Goal: Task Accomplishment & Management: Complete application form

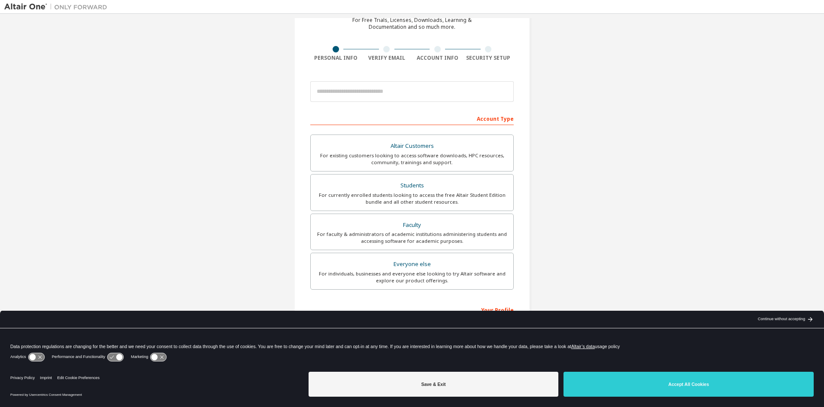
scroll to position [44, 0]
click at [468, 198] on div "For currently enrolled students looking to access the free Altair Student Editi…" at bounding box center [412, 198] width 192 height 14
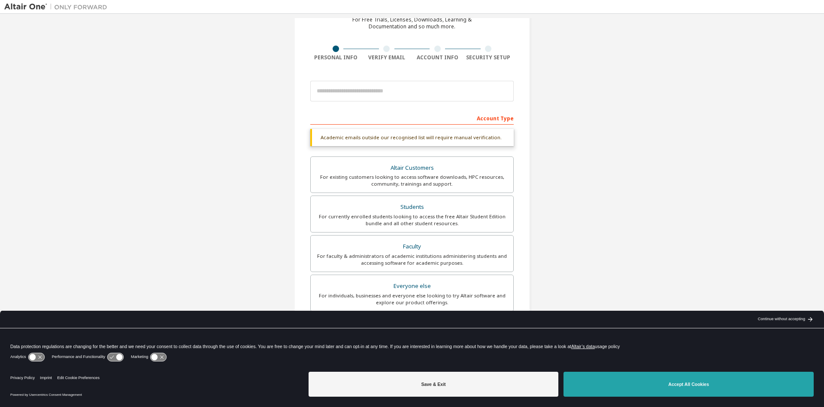
click at [653, 382] on button "Accept All Cookies" at bounding box center [689, 383] width 250 height 25
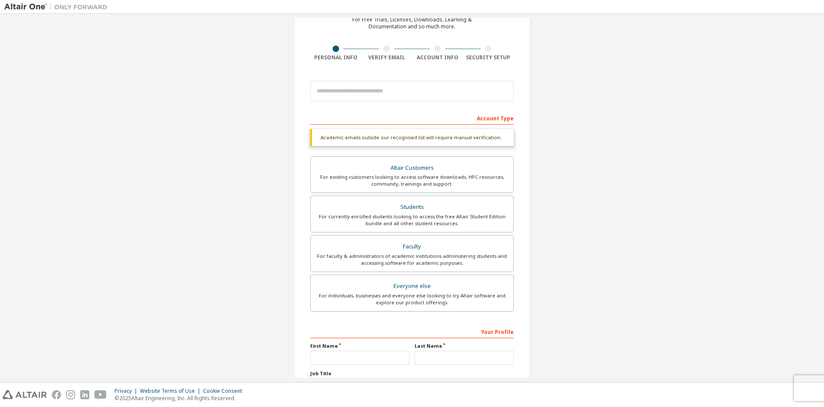
click at [410, 121] on div "Account Type" at bounding box center [412, 118] width 204 height 14
click at [364, 134] on div "Academic emails outside our recognised list will require manual verification." at bounding box center [412, 137] width 204 height 17
click at [363, 141] on div "Academic emails outside our recognised list will require manual verification." at bounding box center [412, 137] width 204 height 17
click at [363, 136] on div "Academic emails outside our recognised list will require manual verification." at bounding box center [412, 137] width 204 height 17
click at [366, 124] on div "Account Type" at bounding box center [412, 118] width 204 height 14
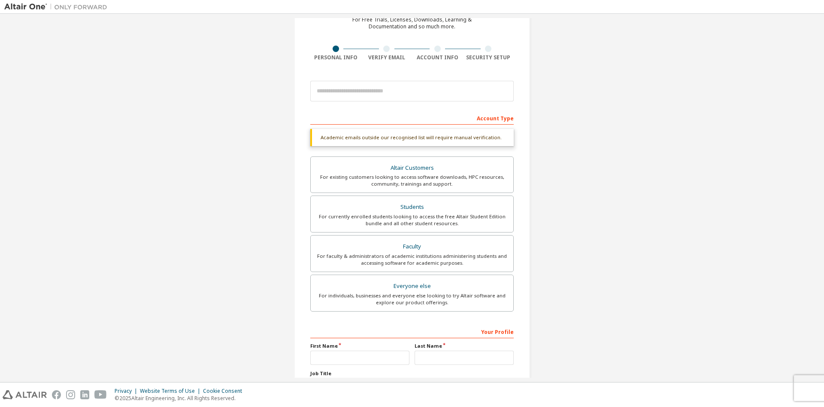
click at [363, 118] on div "Account Type" at bounding box center [412, 118] width 204 height 14
click at [365, 137] on div "Academic emails outside our recognised list will require manual verification." at bounding box center [412, 137] width 204 height 17
click at [490, 138] on div "Academic emails outside our recognised list will require manual verification." at bounding box center [412, 137] width 204 height 17
click at [441, 207] on div "Students" at bounding box center [412, 207] width 192 height 12
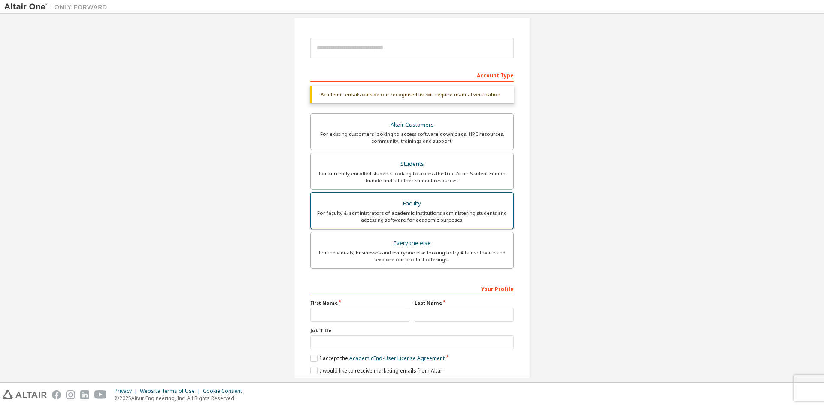
scroll to position [74, 0]
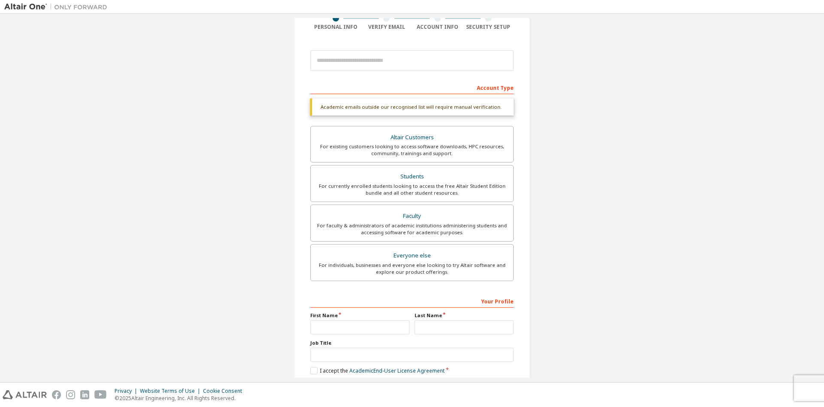
click at [378, 108] on div "Academic emails outside our recognised list will require manual verification." at bounding box center [412, 106] width 204 height 17
click at [370, 329] on input "text" at bounding box center [359, 327] width 99 height 14
type input "****"
click at [432, 325] on input "text" at bounding box center [464, 327] width 99 height 14
type input "*******"
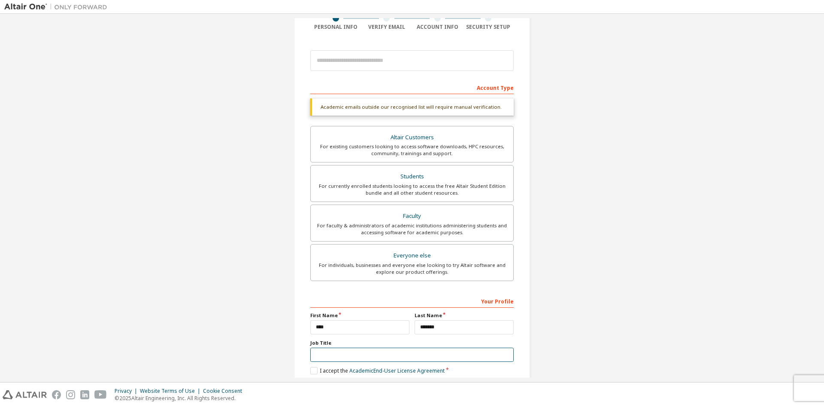
click at [410, 357] on input "text" at bounding box center [412, 354] width 204 height 14
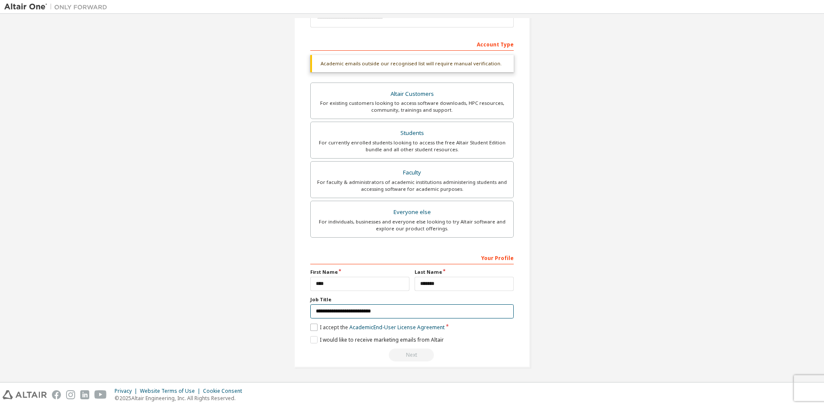
type input "**********"
click at [316, 327] on label "I accept the Academic End-User License Agreement" at bounding box center [377, 326] width 134 height 7
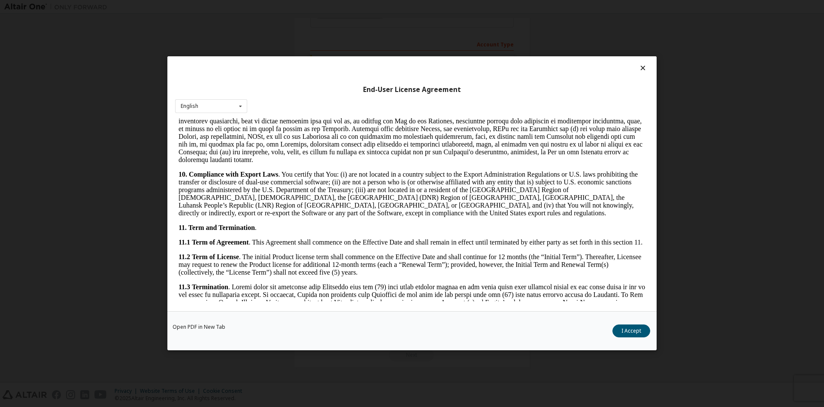
scroll to position [1273, 0]
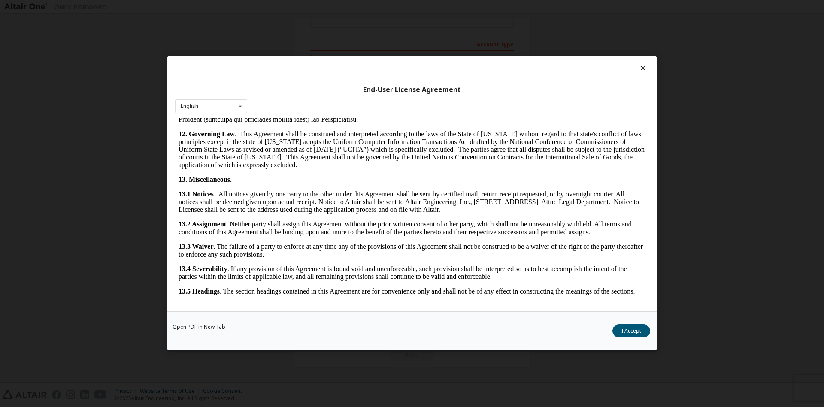
click at [620, 329] on button "I Accept" at bounding box center [632, 331] width 38 height 13
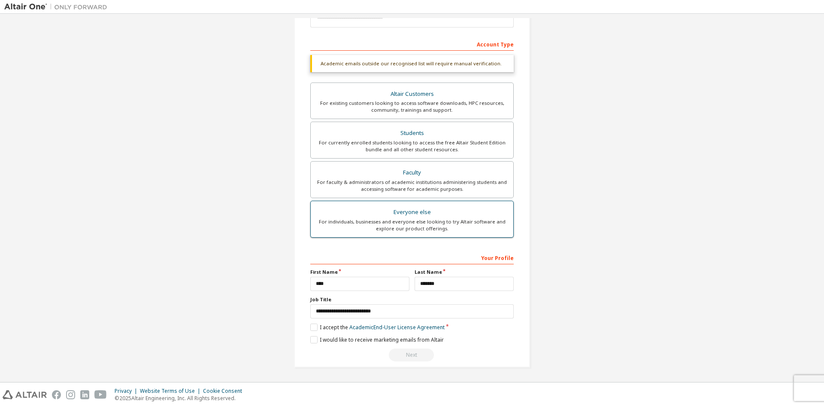
scroll to position [0, 0]
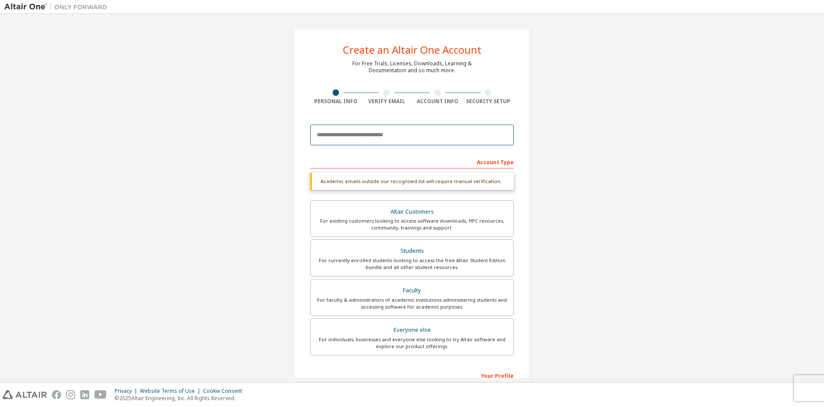
click at [394, 132] on input "email" at bounding box center [412, 135] width 204 height 21
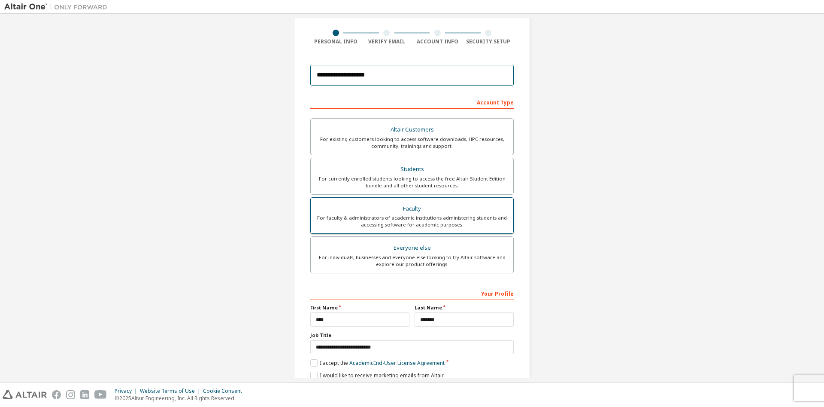
scroll to position [88, 0]
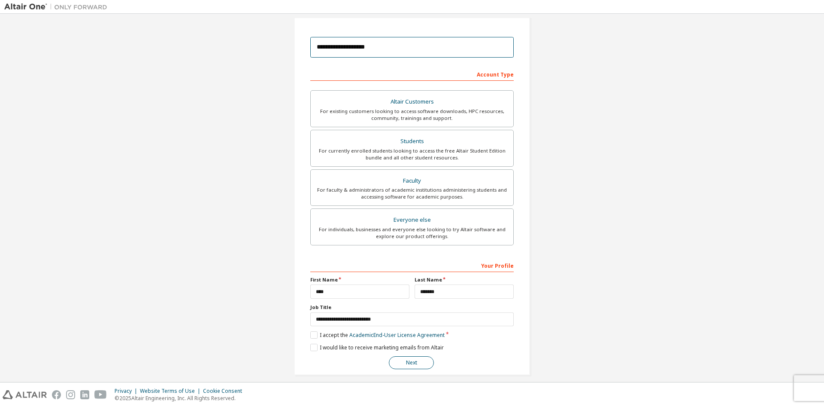
type input "**********"
click at [421, 361] on button "Next" at bounding box center [411, 362] width 45 height 13
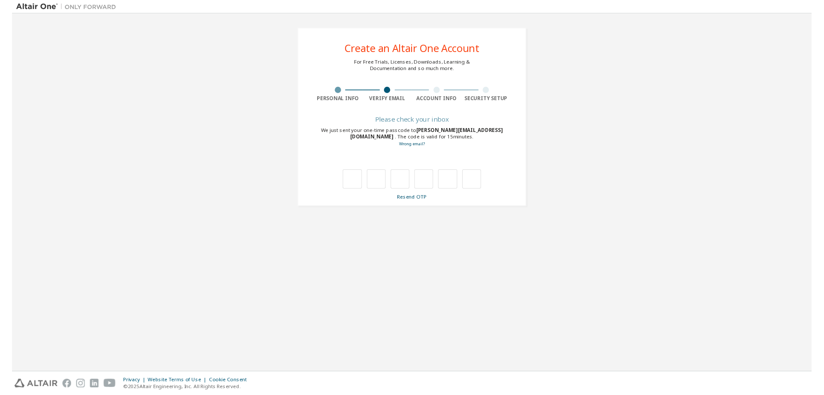
scroll to position [0, 0]
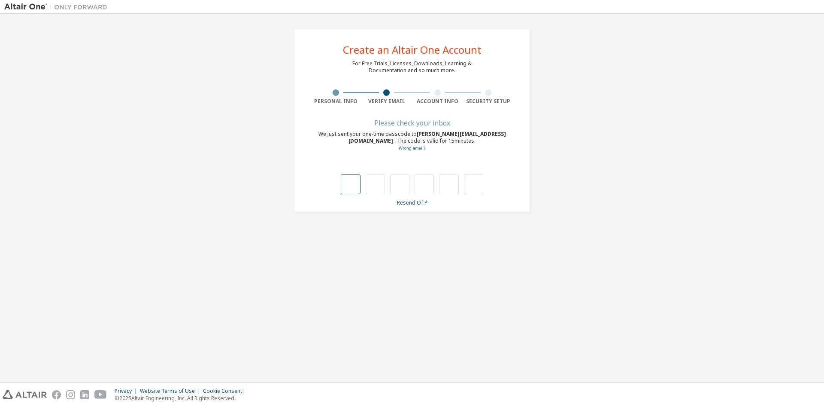
type input "*"
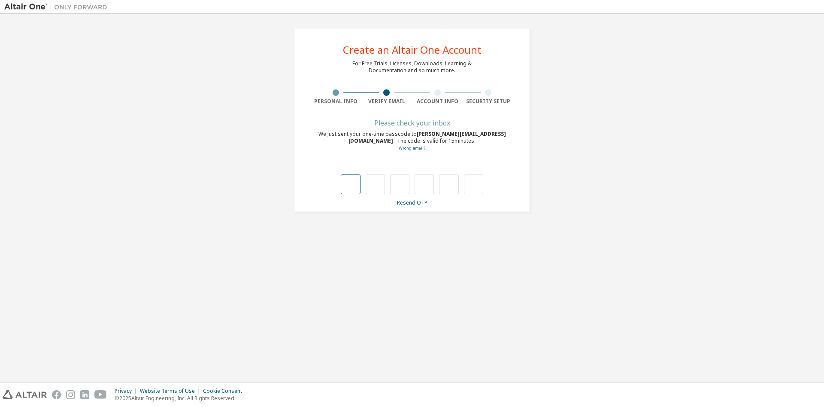
type input "*"
